Goal: Transaction & Acquisition: Obtain resource

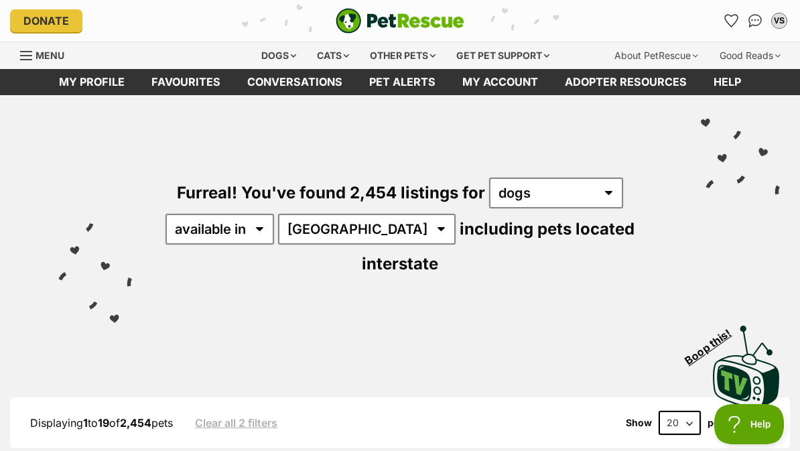
click at [730, 21] on icon "Favourites" at bounding box center [731, 21] width 13 height 12
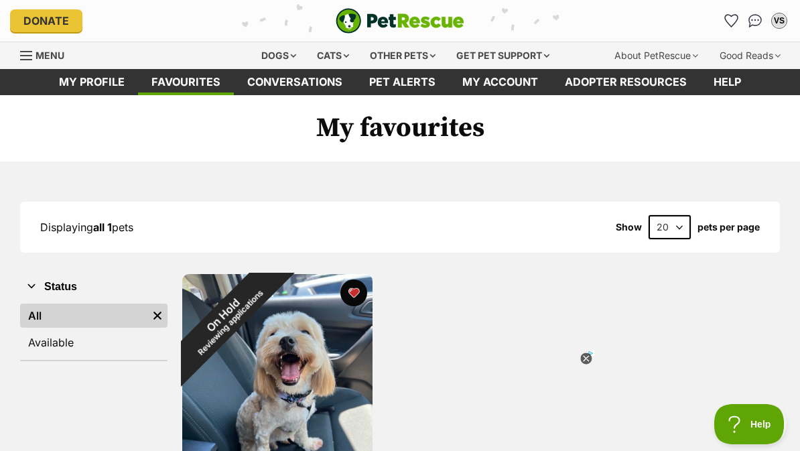
click at [267, 71] on link "Conversations" at bounding box center [295, 82] width 122 height 26
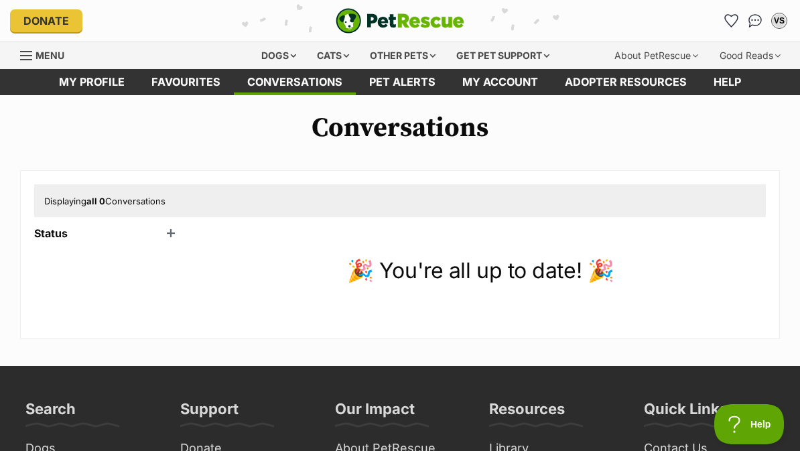
click at [259, 53] on div "Dogs" at bounding box center [279, 55] width 54 height 27
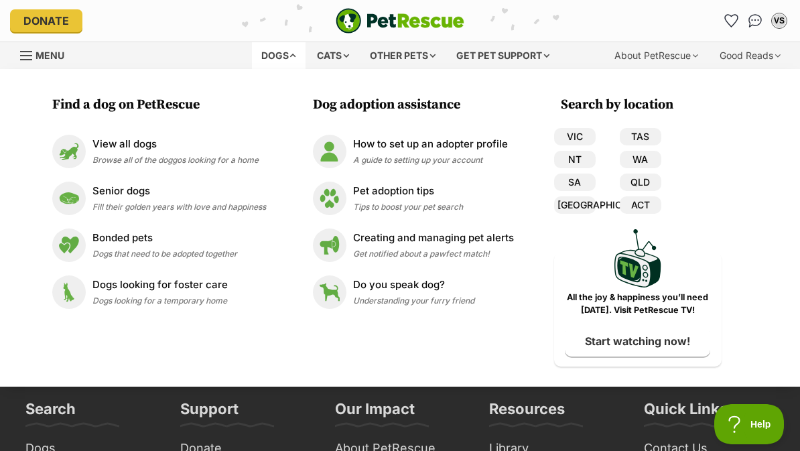
click at [110, 143] on p "View all dogs" at bounding box center [175, 144] width 166 height 15
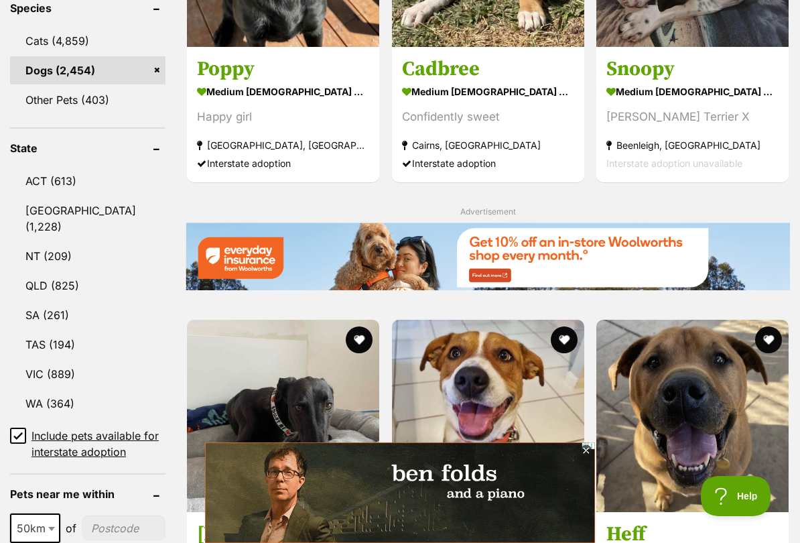
scroll to position [616, 0]
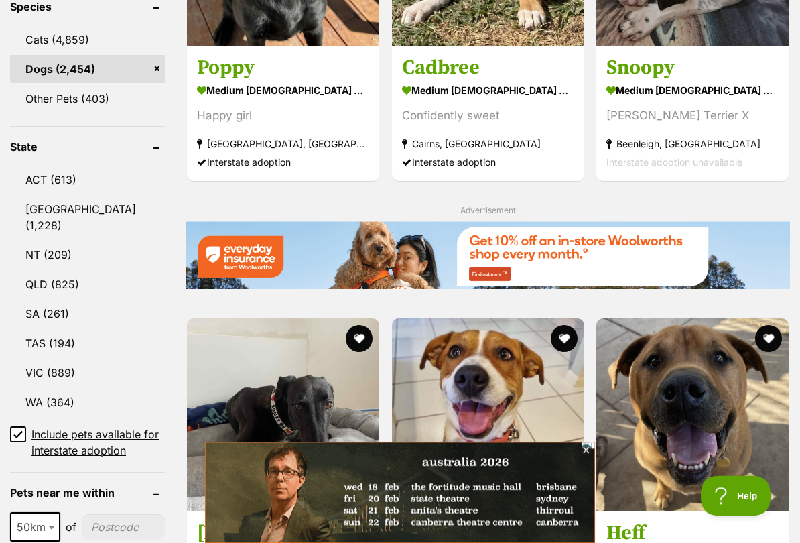
click at [48, 271] on link "QLD (825)" at bounding box center [87, 285] width 155 height 28
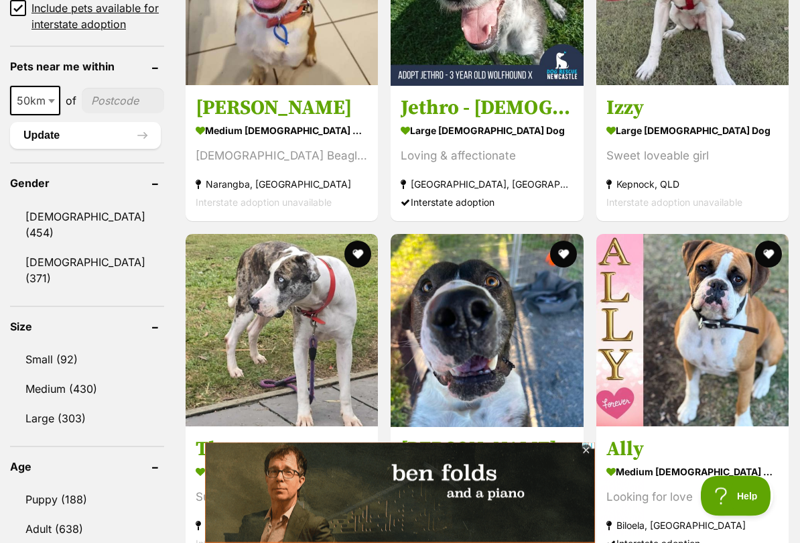
scroll to position [1093, 0]
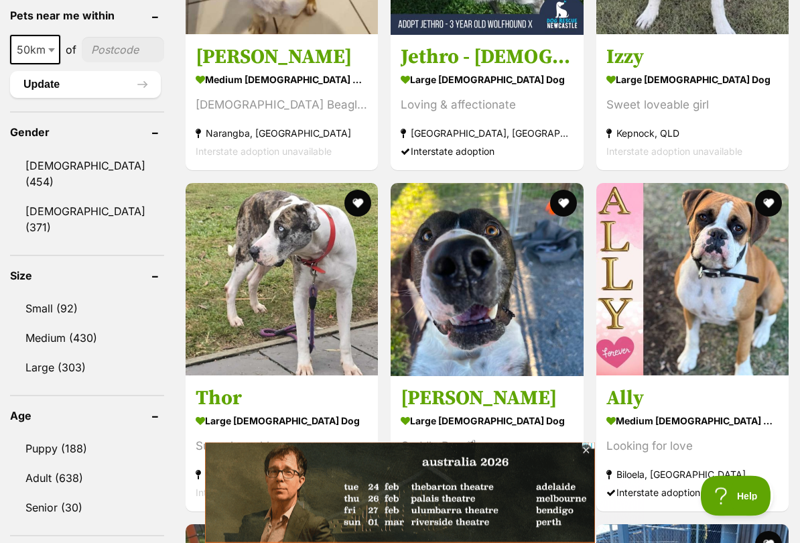
click at [42, 295] on link "Small (92)" at bounding box center [87, 309] width 154 height 28
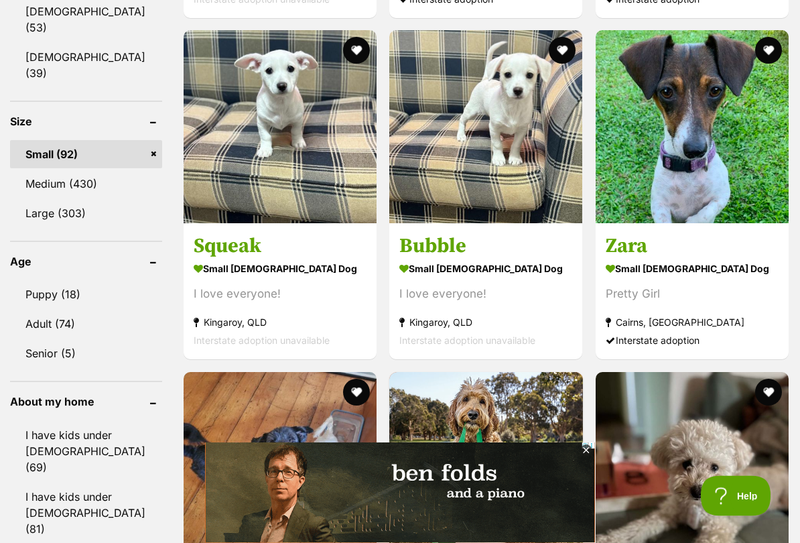
scroll to position [1247, 0]
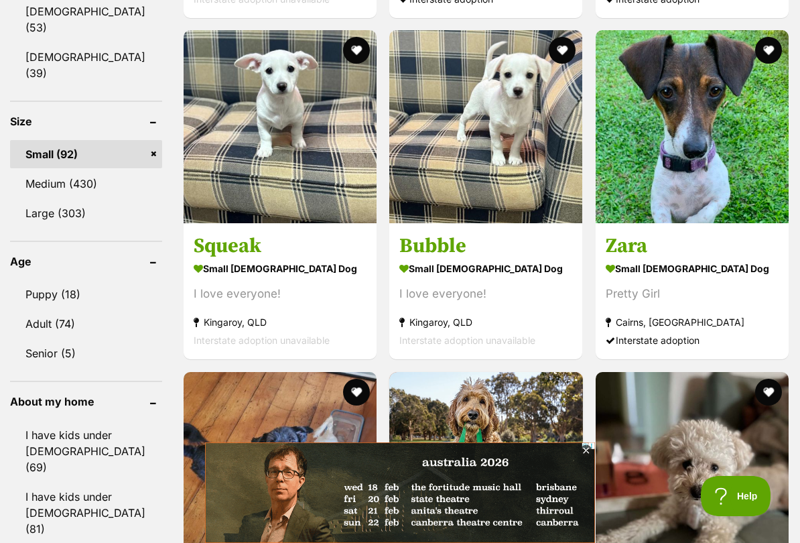
click at [42, 310] on link "Adult (74)" at bounding box center [86, 324] width 152 height 28
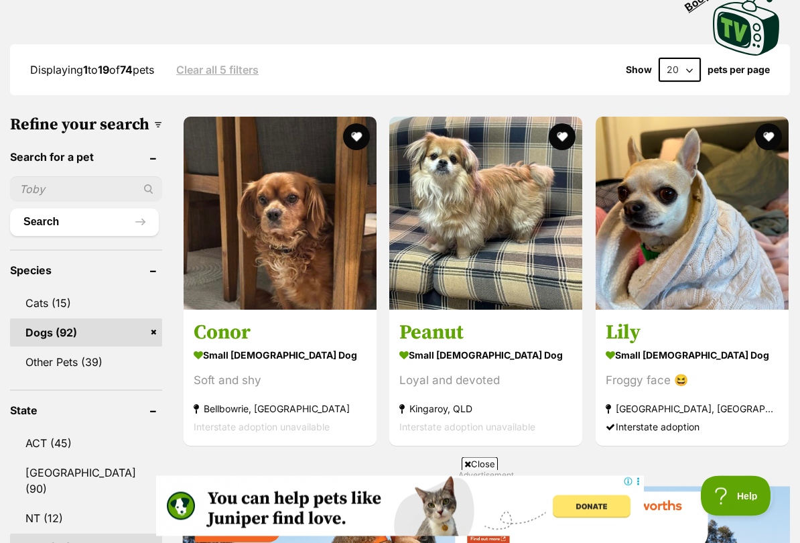
scroll to position [358, 0]
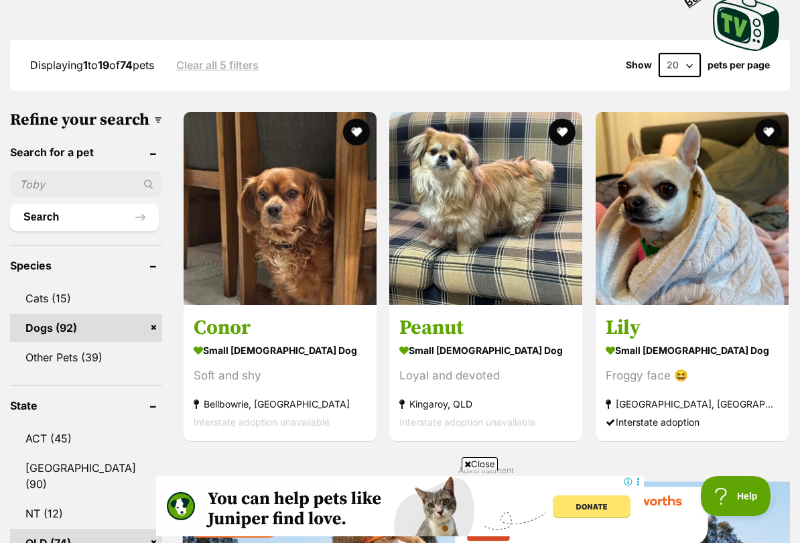
click at [202, 255] on img at bounding box center [280, 208] width 193 height 193
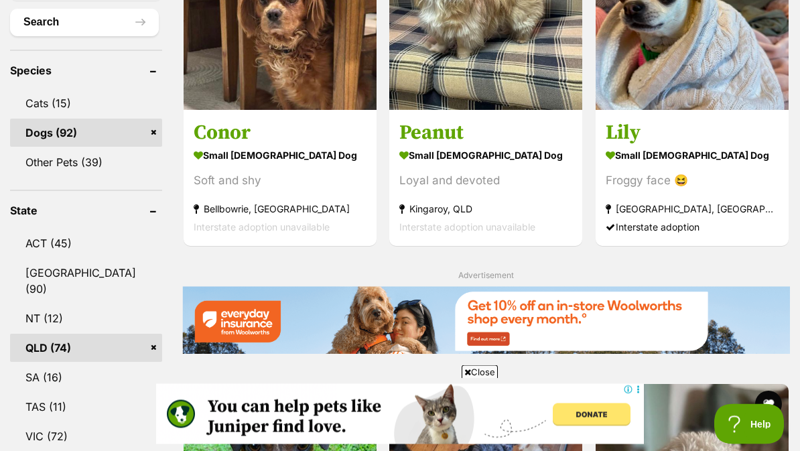
scroll to position [553, 0]
click at [203, 79] on img at bounding box center [280, 13] width 193 height 193
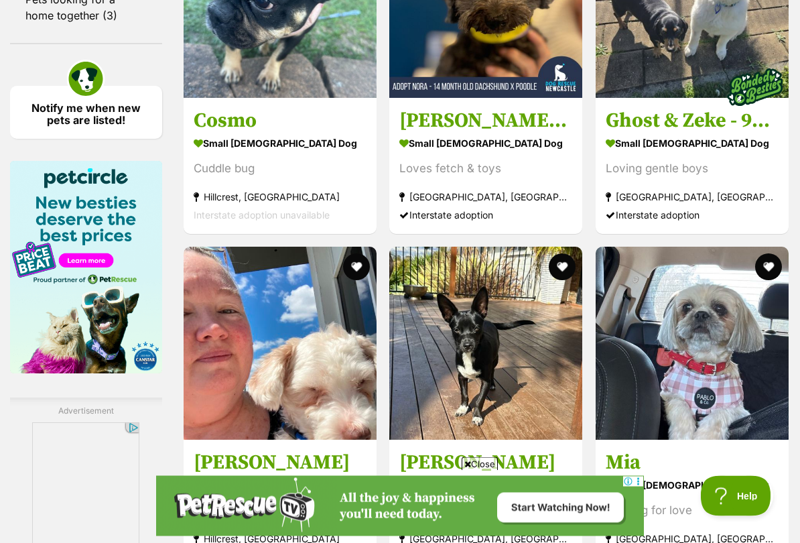
scroll to position [2056, 0]
click at [410, 133] on h3 "[PERSON_NAME] - [DEMOGRAPHIC_DATA] Dachshund X Poodle" at bounding box center [485, 120] width 173 height 25
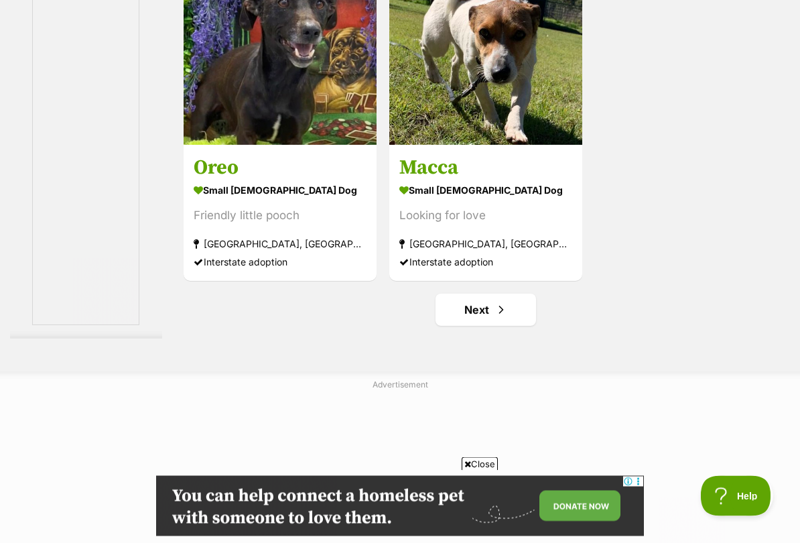
scroll to position [2694, 0]
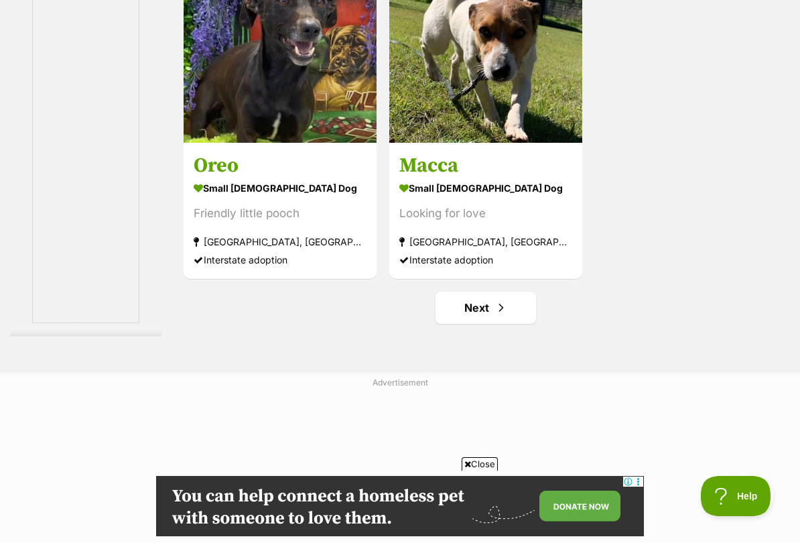
click at [498, 324] on link "Next" at bounding box center [485, 307] width 100 height 32
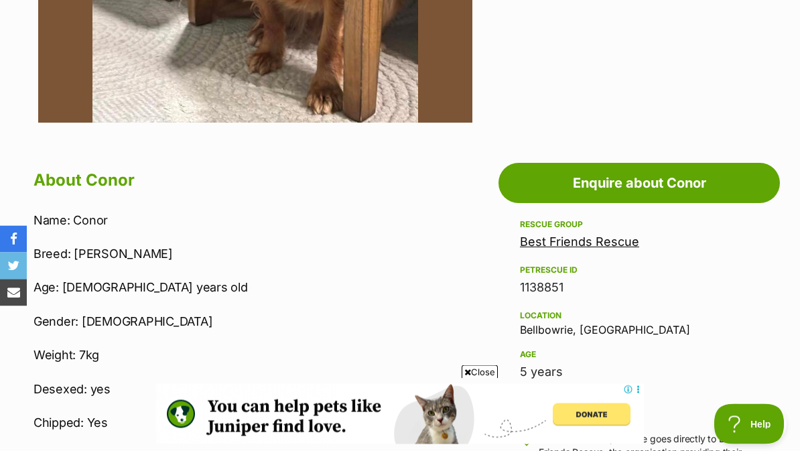
scroll to position [582, 0]
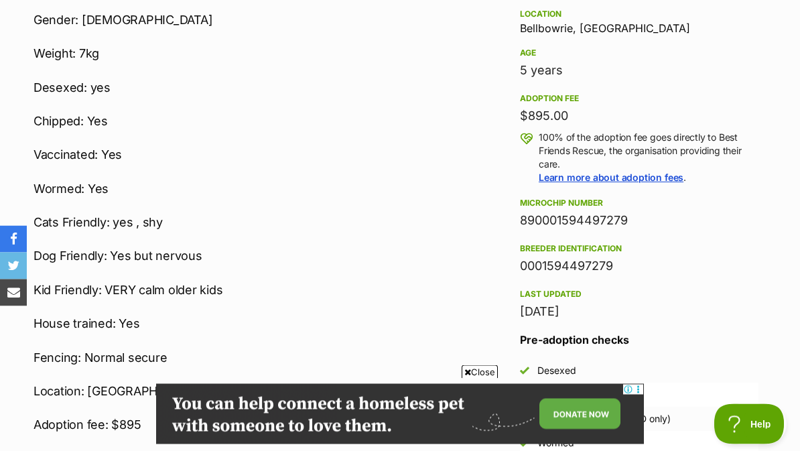
scroll to position [882, 0]
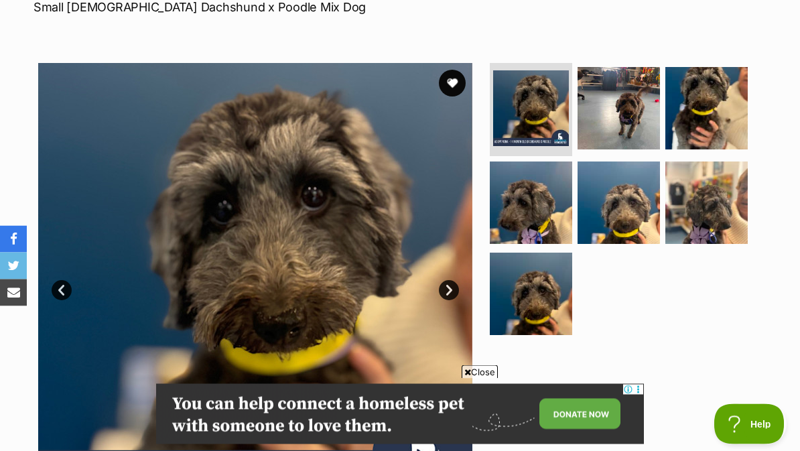
scroll to position [272, 0]
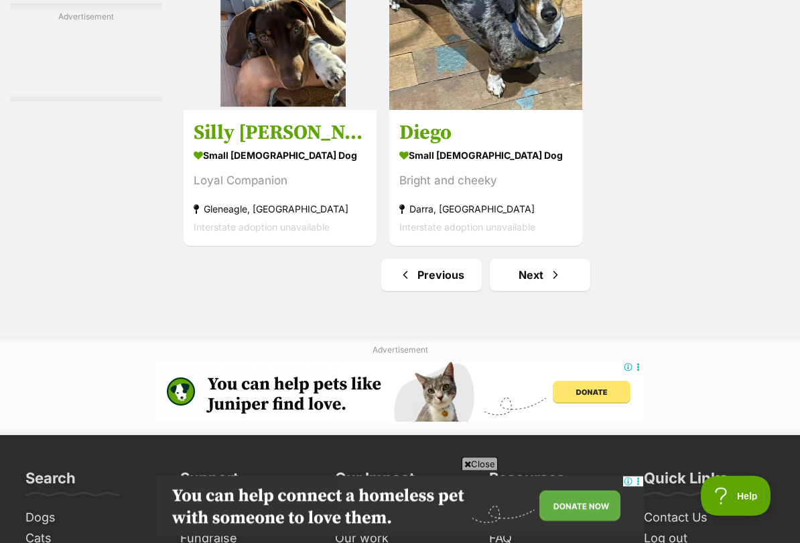
scroll to position [2730, 0]
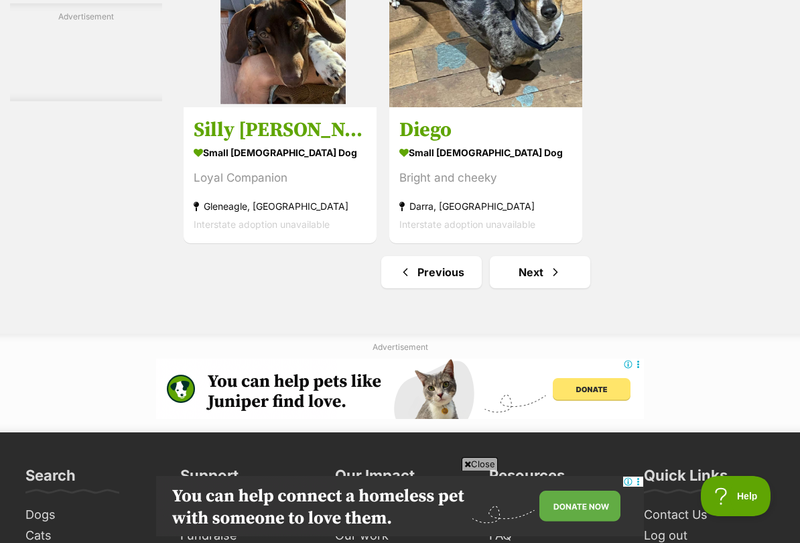
click at [547, 288] on link "Next" at bounding box center [540, 272] width 100 height 32
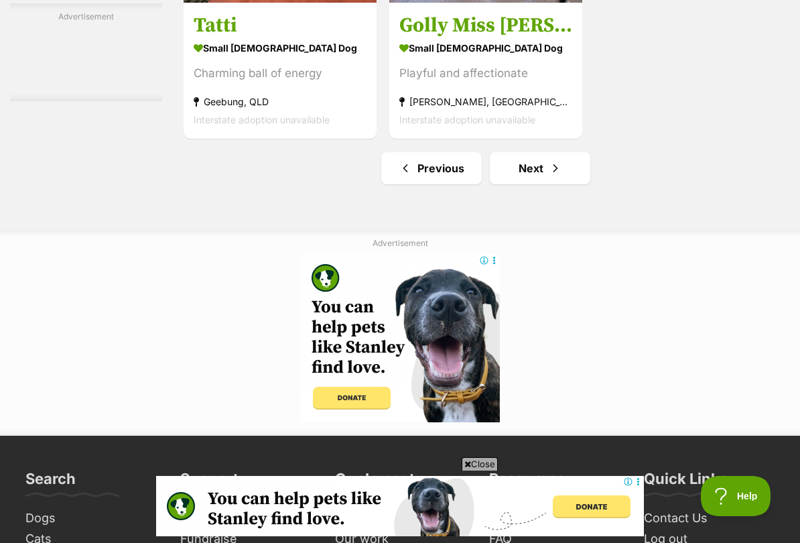
scroll to position [2973, 0]
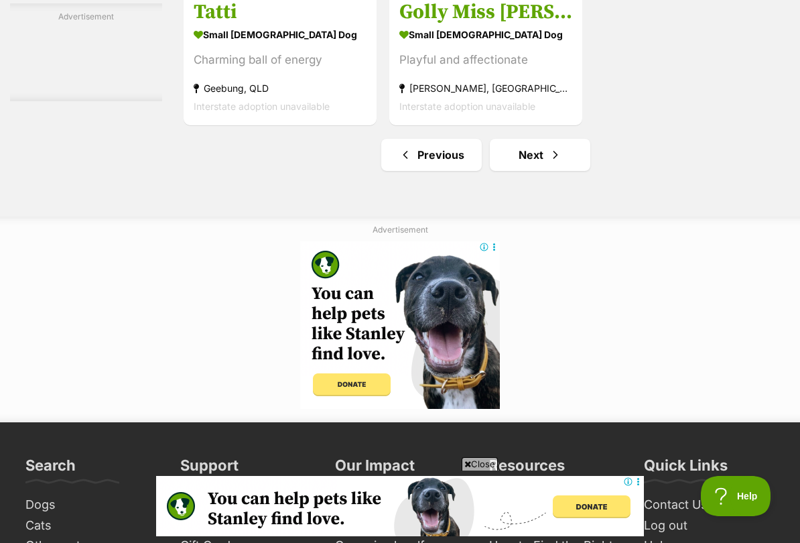
click at [547, 171] on link "Next" at bounding box center [540, 155] width 100 height 32
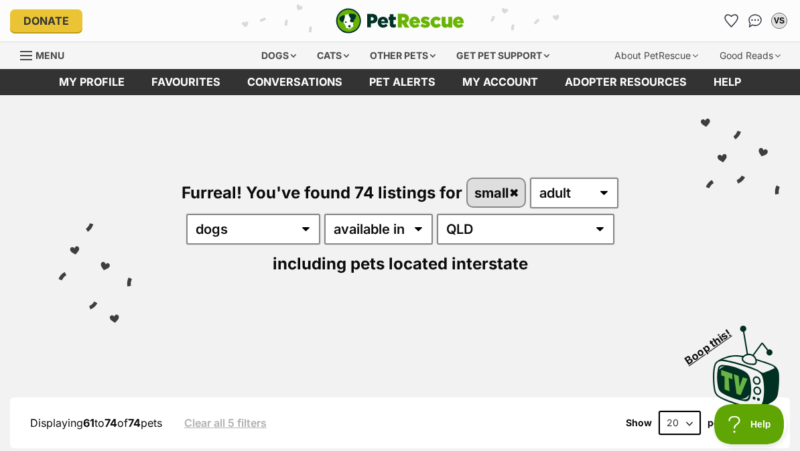
click at [309, 80] on link "Conversations" at bounding box center [295, 82] width 122 height 26
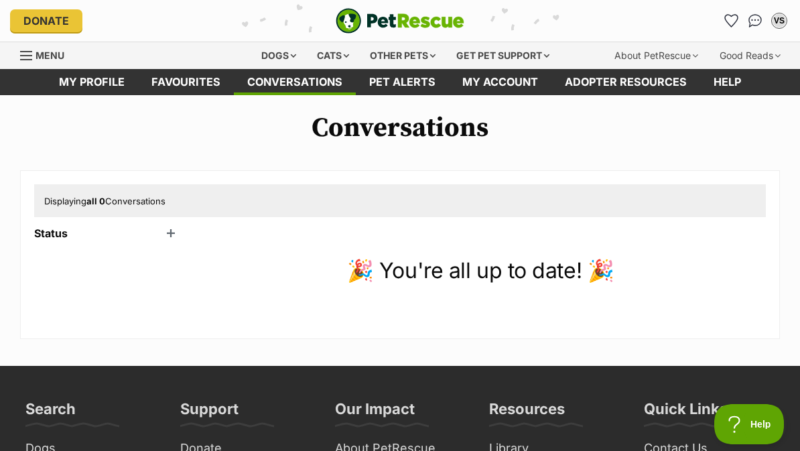
click at [43, 229] on header "Status" at bounding box center [107, 233] width 147 height 12
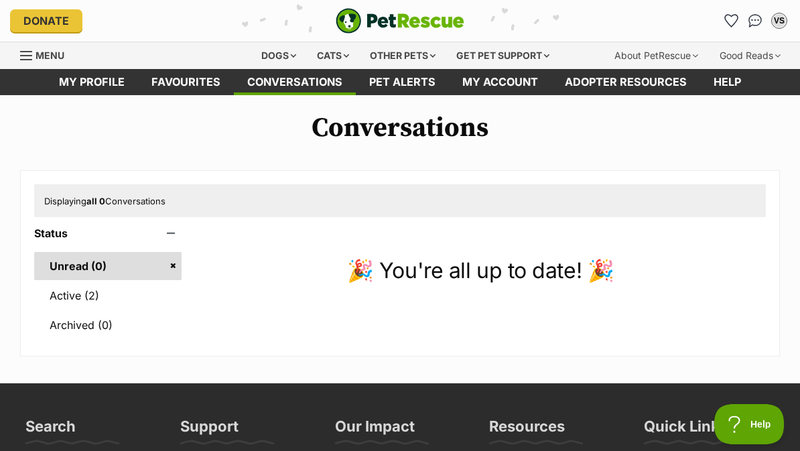
click at [55, 291] on link "Active (2)" at bounding box center [107, 295] width 147 height 28
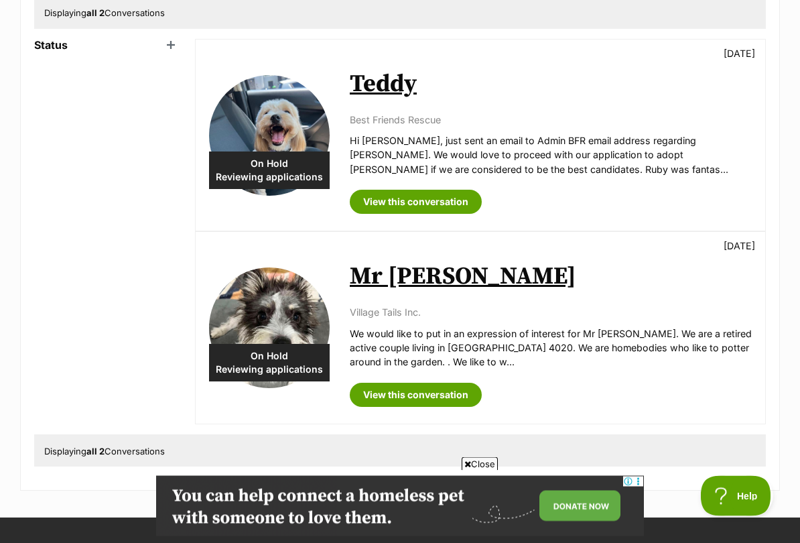
scroll to position [190, 0]
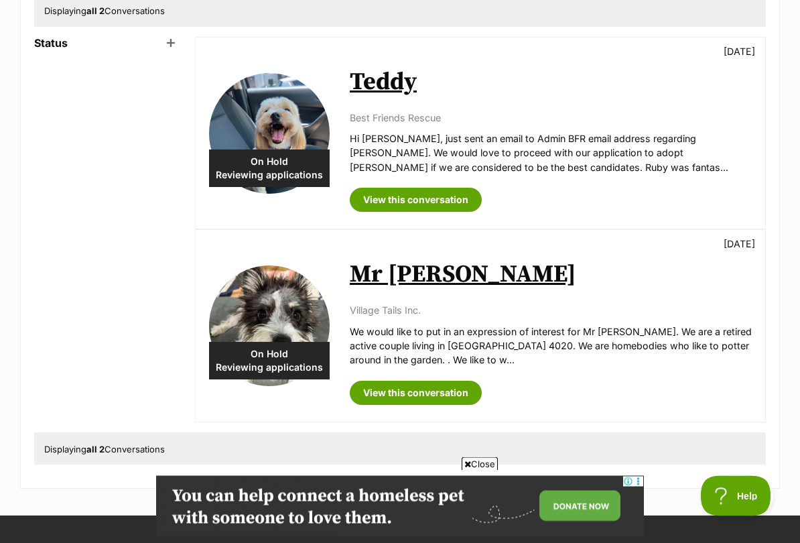
click at [244, 317] on img at bounding box center [269, 326] width 121 height 121
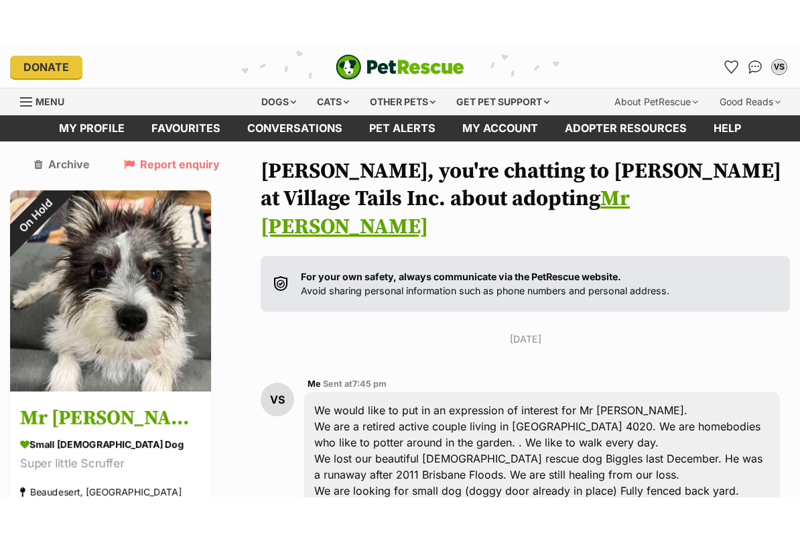
scroll to position [22, 0]
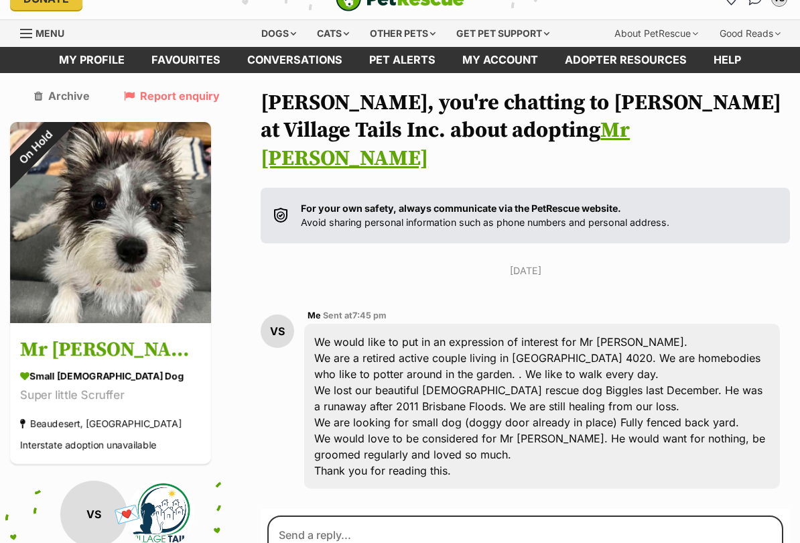
click at [450, 127] on link "Mr [PERSON_NAME]" at bounding box center [445, 144] width 369 height 55
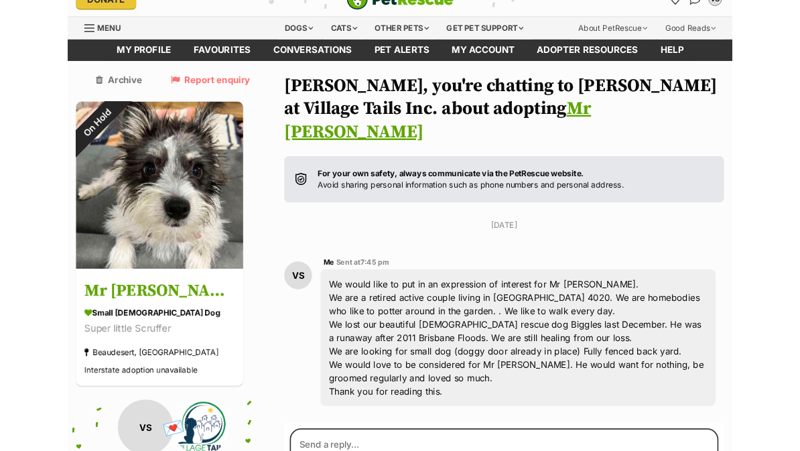
scroll to position [60, 0]
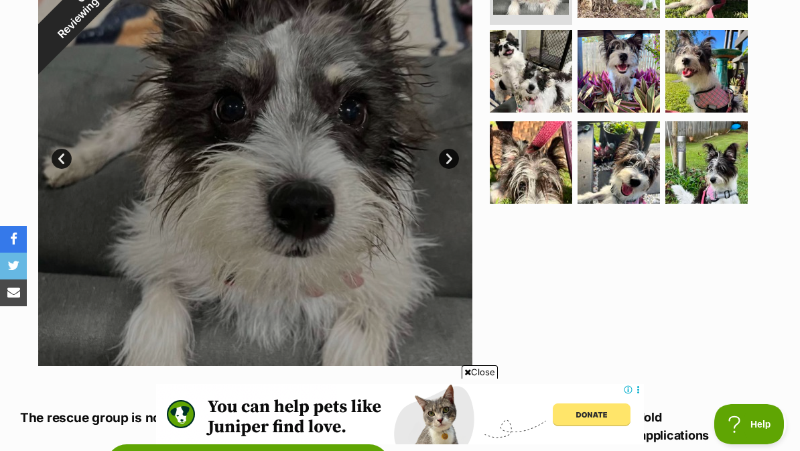
scroll to position [321, 0]
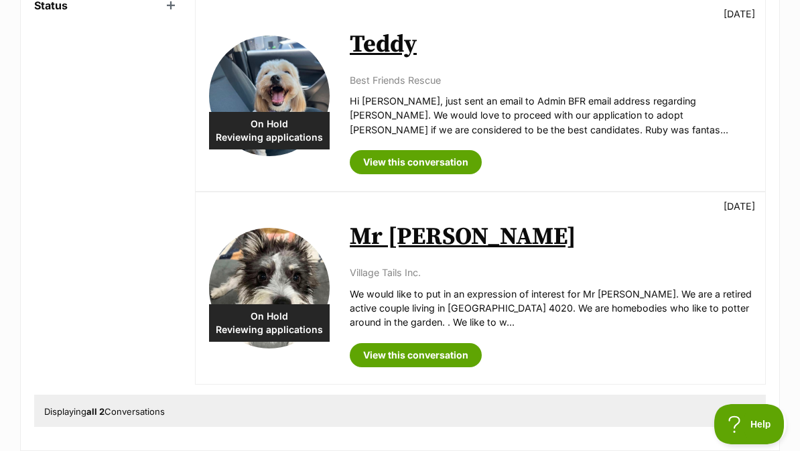
click at [381, 52] on link "Teddy" at bounding box center [383, 44] width 67 height 30
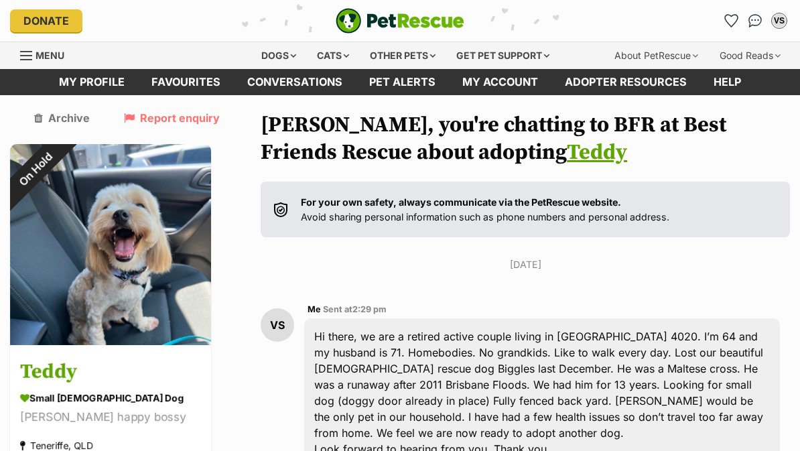
click at [60, 194] on div "On Hold" at bounding box center [35, 169] width 50 height 50
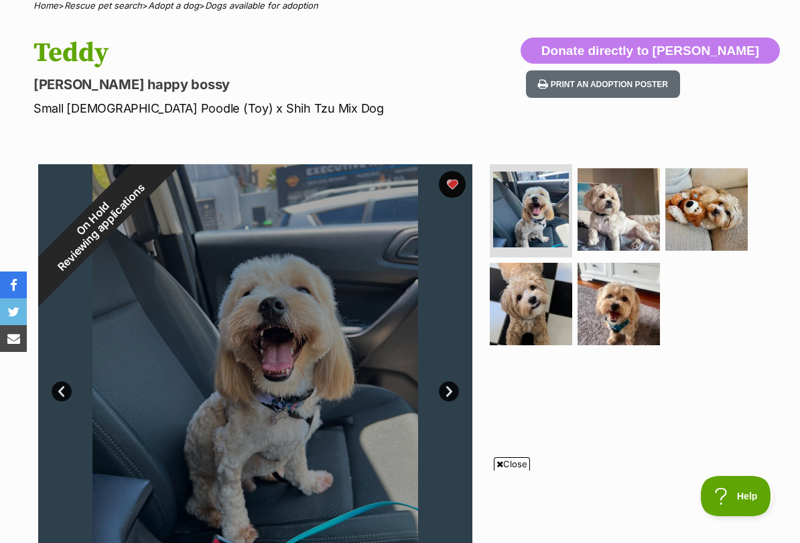
click at [630, 221] on img at bounding box center [618, 209] width 82 height 82
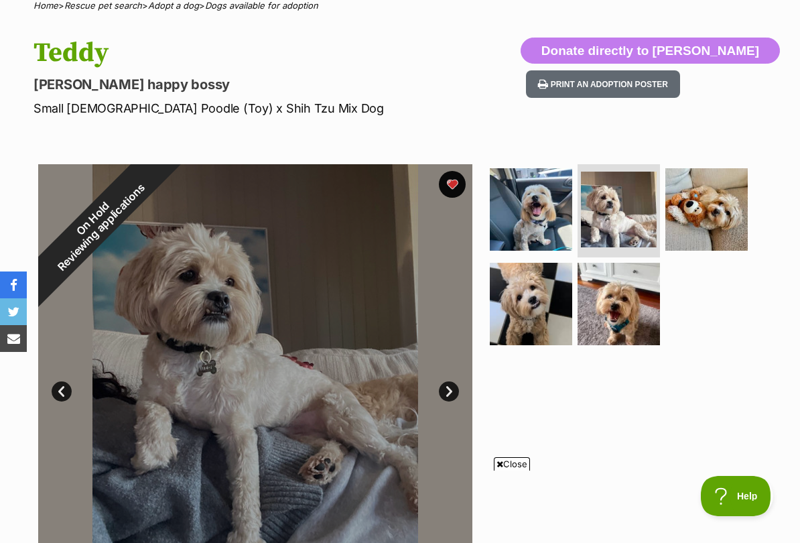
click at [732, 215] on img at bounding box center [706, 209] width 82 height 82
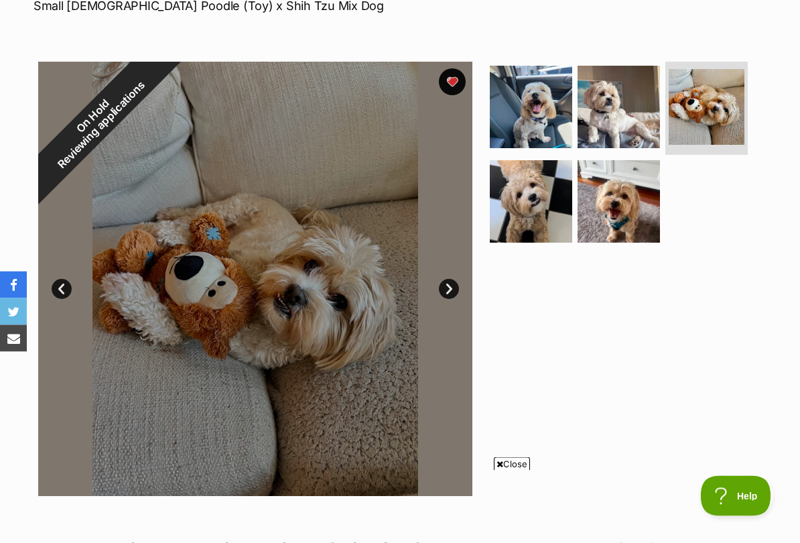
scroll to position [217, 0]
click at [546, 226] on img at bounding box center [531, 201] width 82 height 82
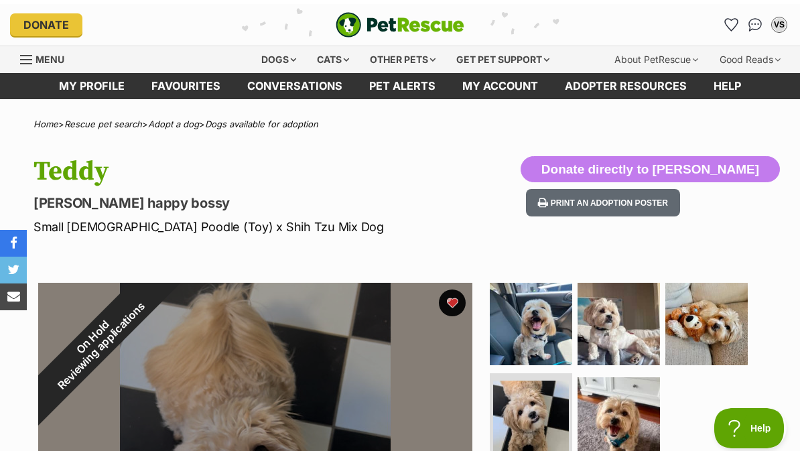
scroll to position [0, 0]
